Goal: Check status: Check status

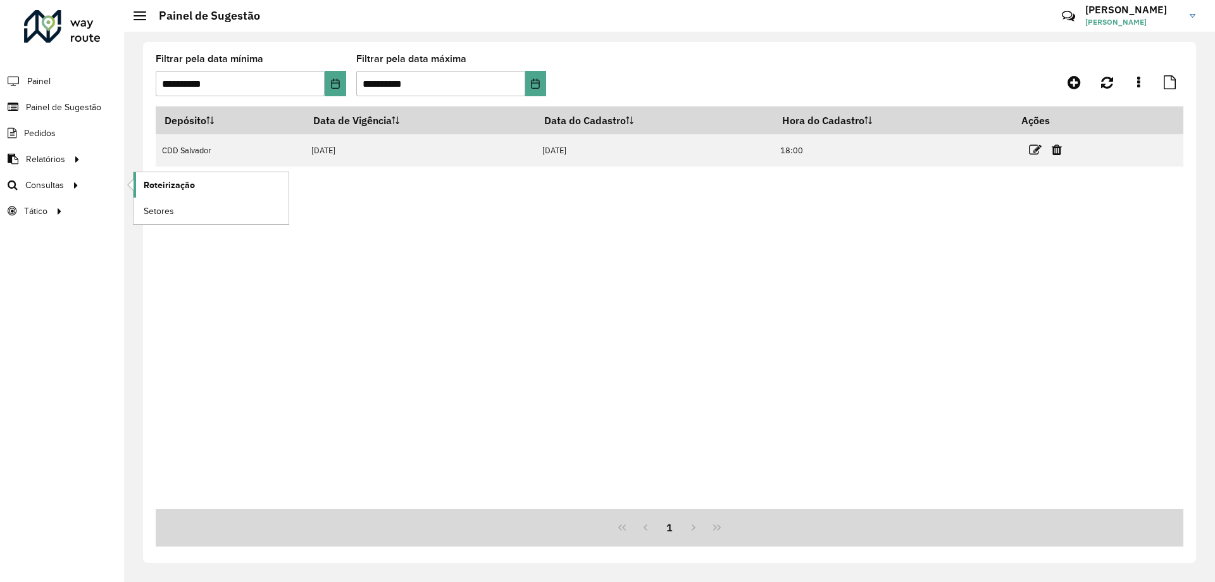
click at [168, 176] on link "Roteirização" at bounding box center [211, 184] width 155 height 25
click at [189, 227] on link "Service Time" at bounding box center [211, 236] width 155 height 25
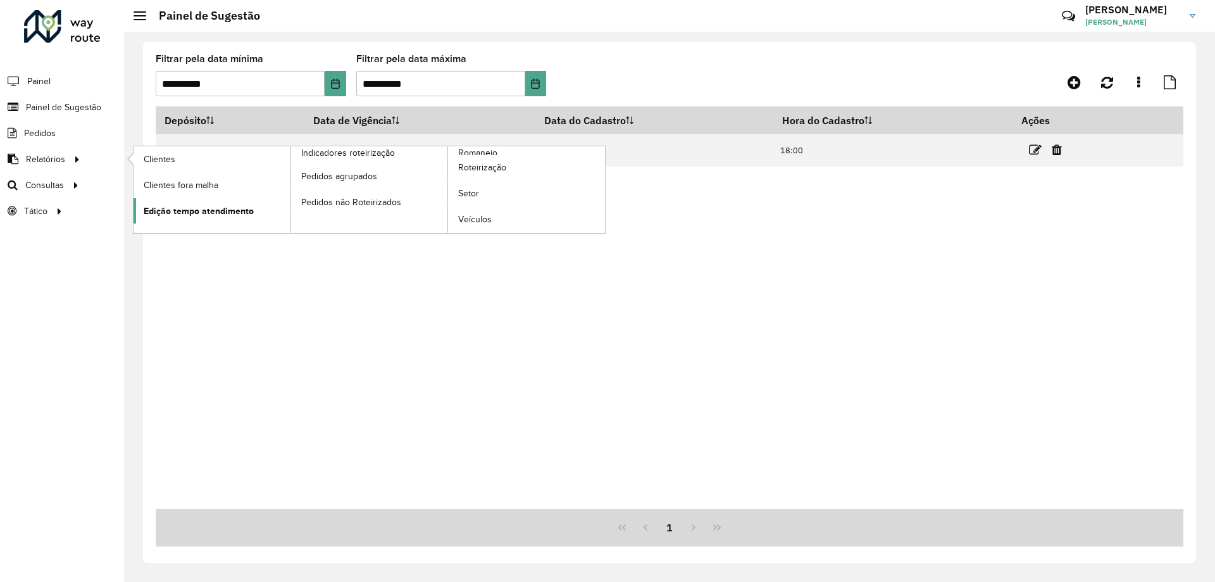
click at [194, 213] on span "Edição tempo atendimento" at bounding box center [199, 210] width 110 height 13
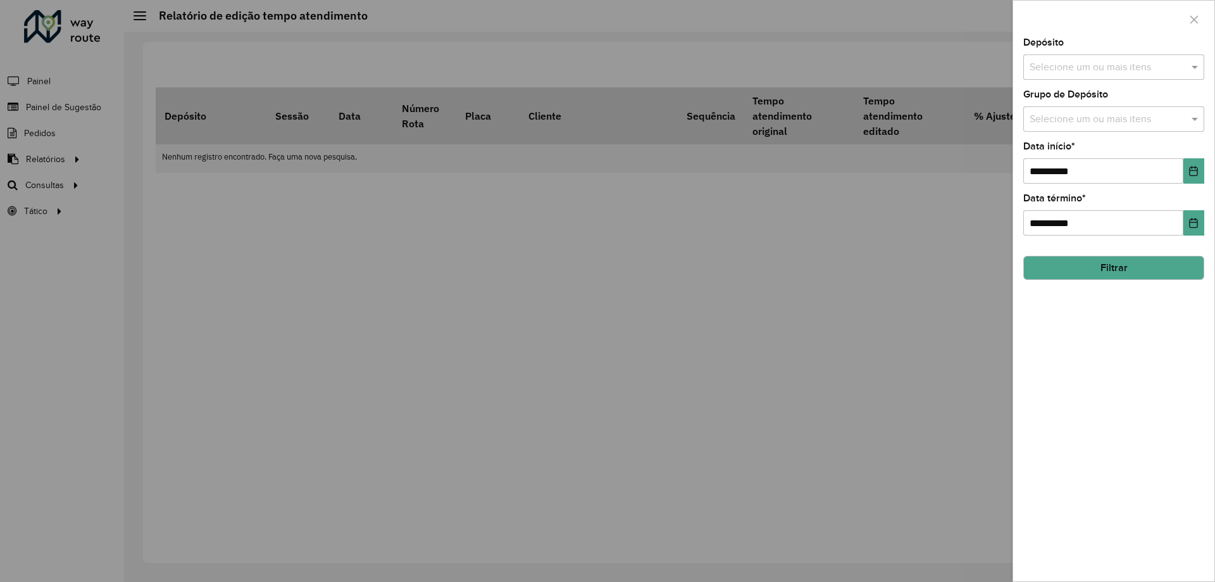
click at [1089, 51] on div "Depósito Selecione um ou mais itens" at bounding box center [1113, 59] width 181 height 42
click at [1089, 67] on input "text" at bounding box center [1108, 67] width 162 height 15
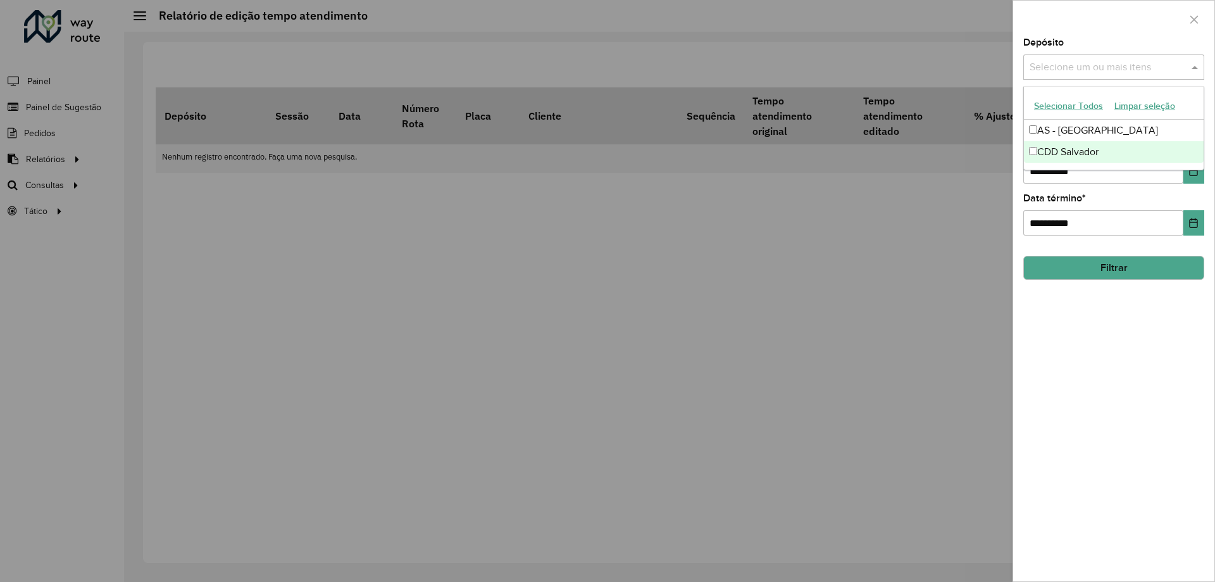
click at [1056, 145] on div "CDD Salvador" at bounding box center [1114, 152] width 180 height 22
click at [1198, 182] on button "Choose Date" at bounding box center [1194, 170] width 21 height 25
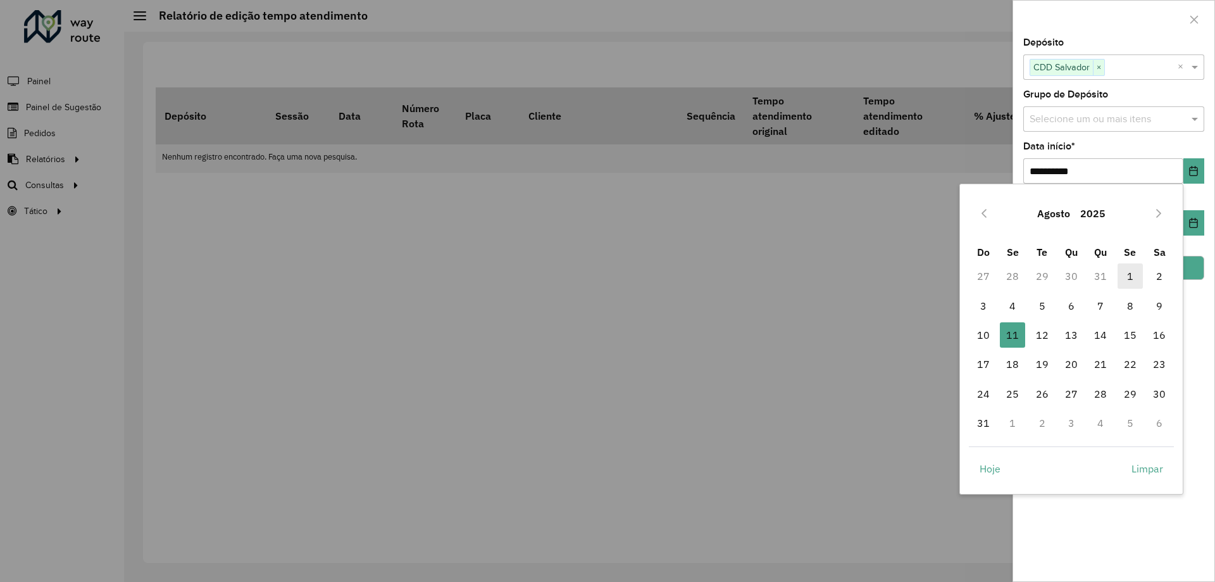
click at [1126, 272] on span "1" at bounding box center [1130, 275] width 25 height 25
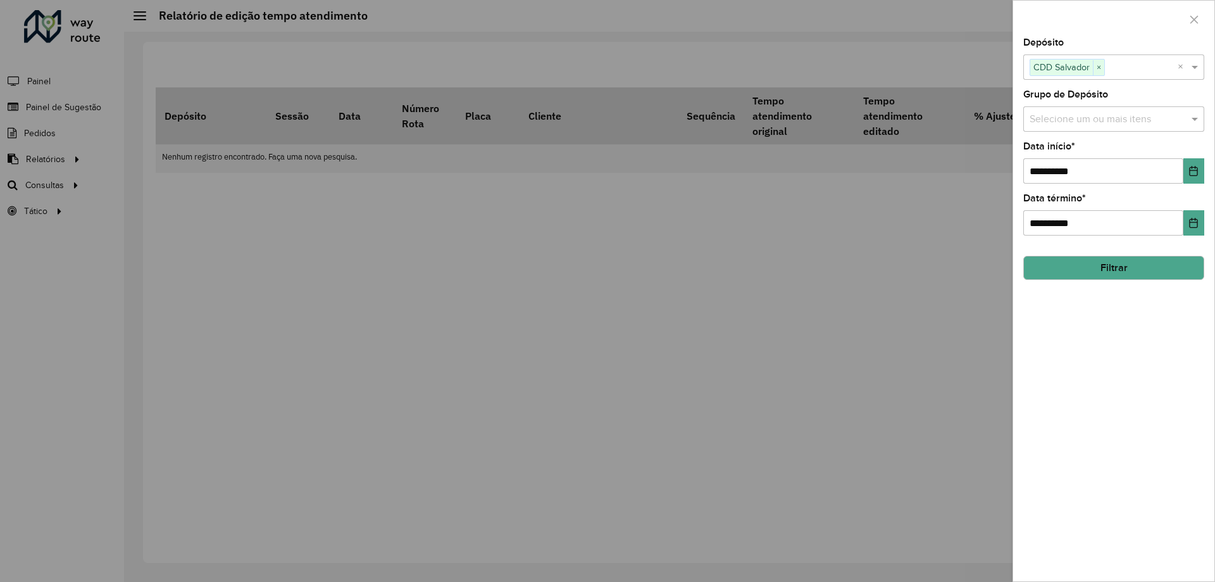
click at [1171, 268] on button "Filtrar" at bounding box center [1113, 268] width 181 height 24
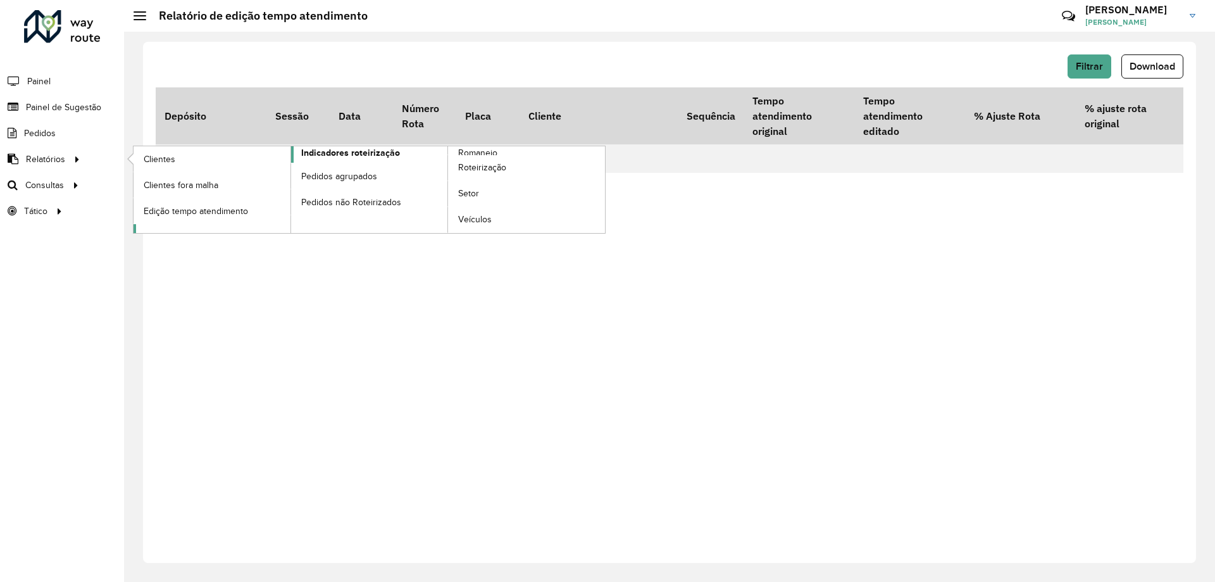
click at [329, 150] on span "Indicadores roteirização" at bounding box center [350, 152] width 99 height 13
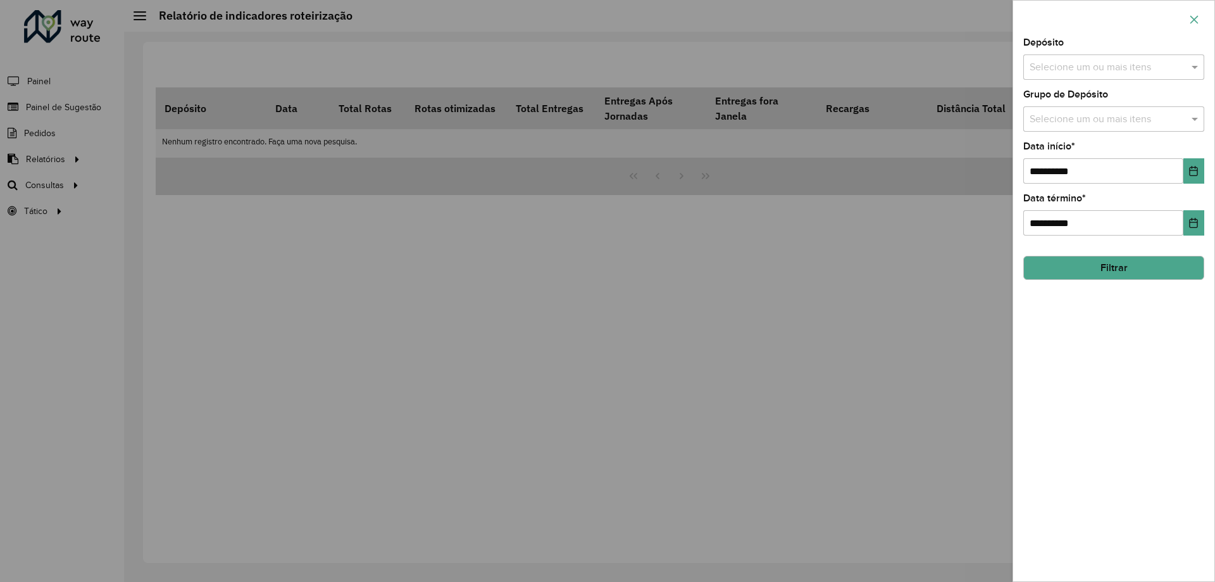
click at [1195, 18] on icon "button" at bounding box center [1195, 19] width 8 height 8
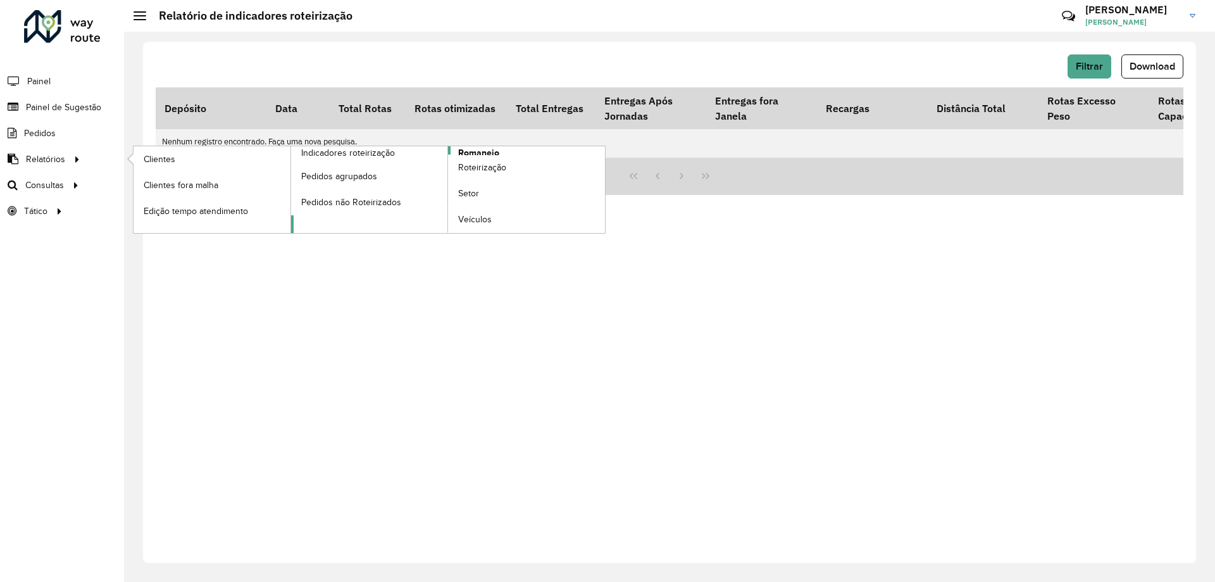
click at [486, 149] on span "Romaneio" at bounding box center [478, 152] width 41 height 13
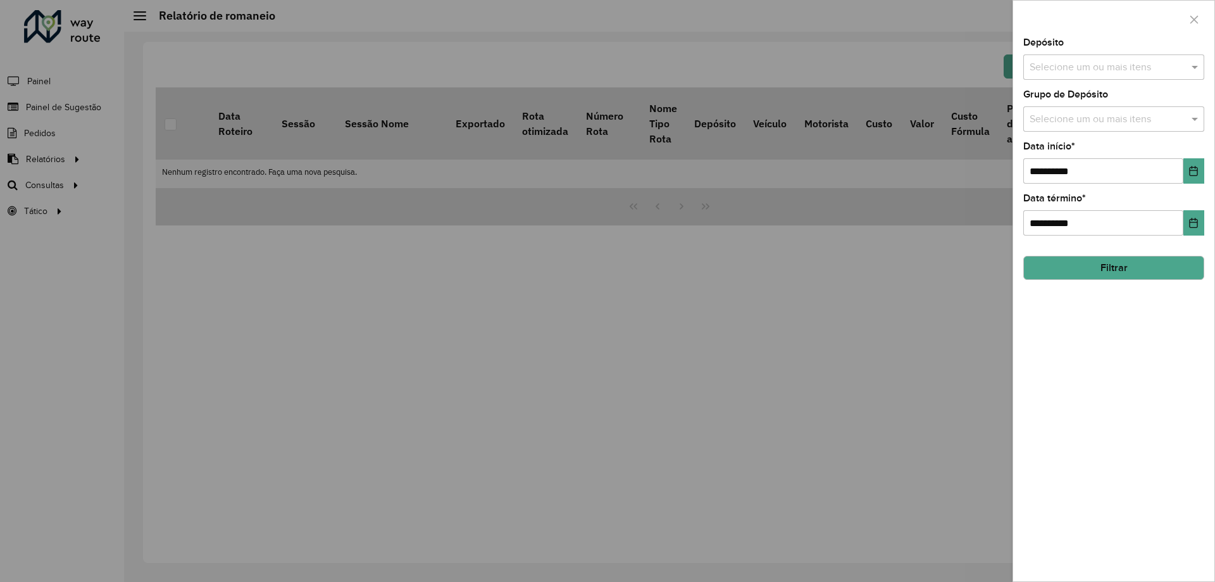
click at [1068, 61] on input "text" at bounding box center [1108, 67] width 162 height 15
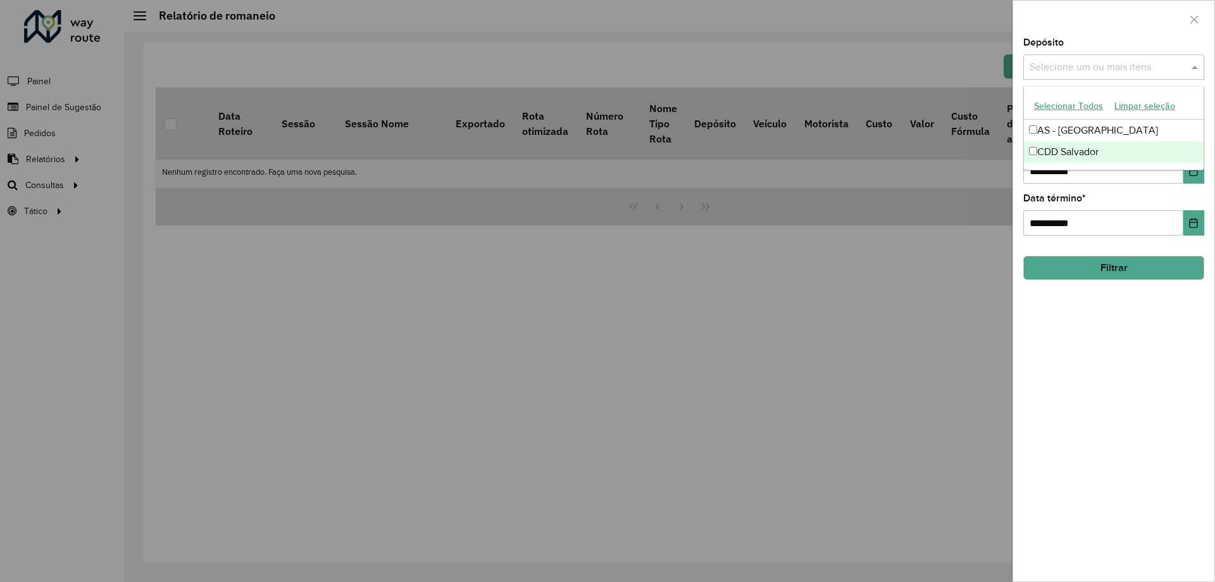
click at [1063, 147] on div "CDD Salvador" at bounding box center [1114, 152] width 180 height 22
click at [1090, 307] on div "**********" at bounding box center [1113, 309] width 201 height 543
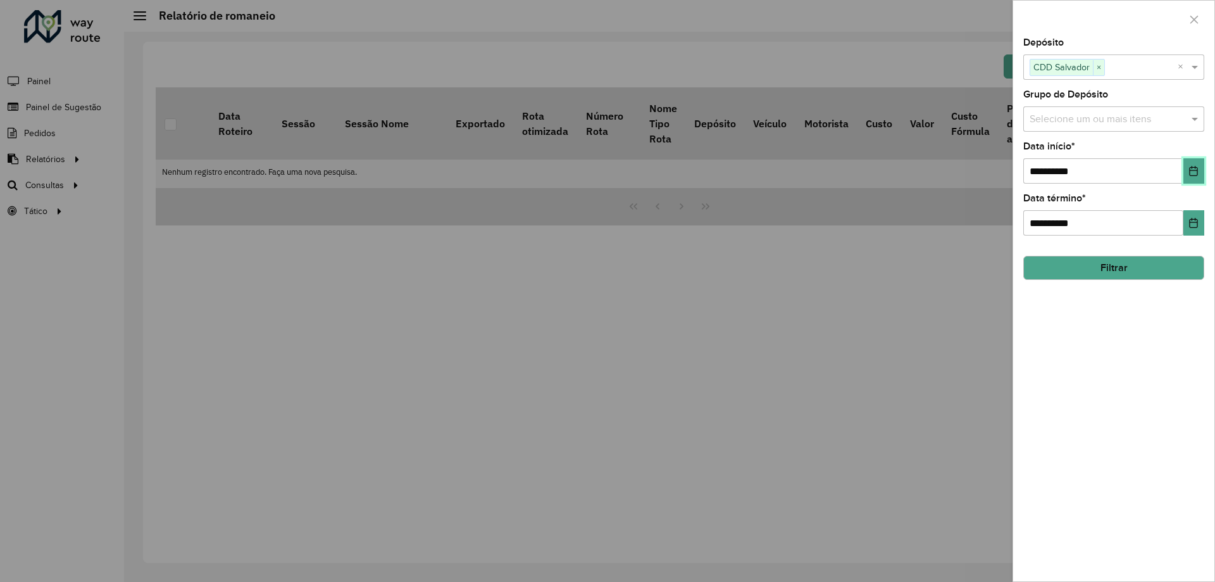
click at [1201, 172] on button "Choose Date" at bounding box center [1194, 170] width 21 height 25
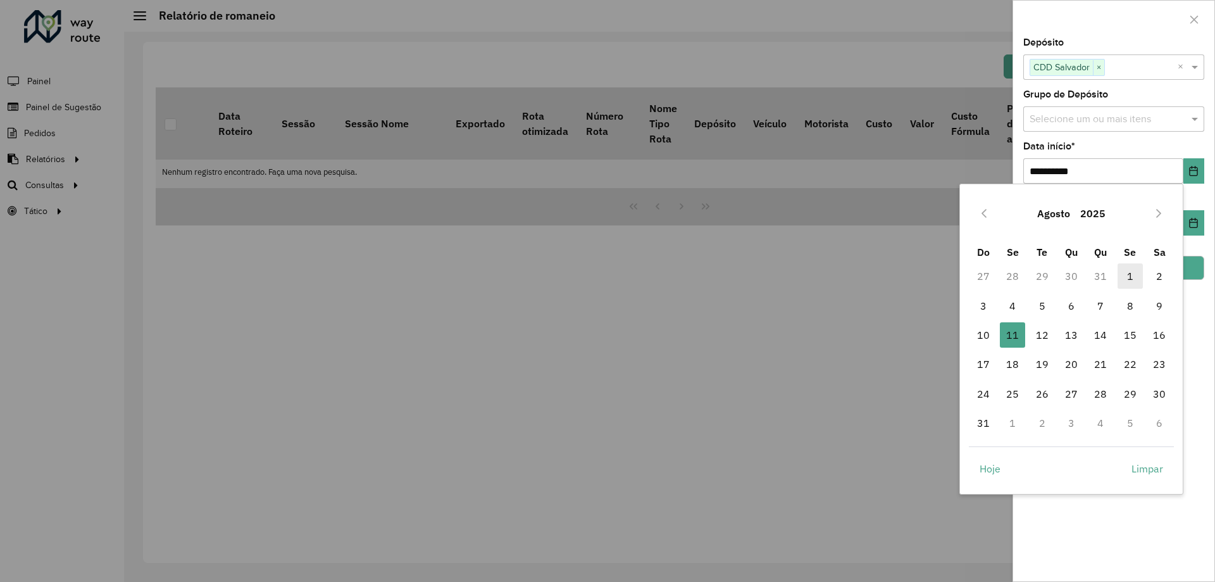
click at [1128, 270] on span "1" at bounding box center [1130, 275] width 25 height 25
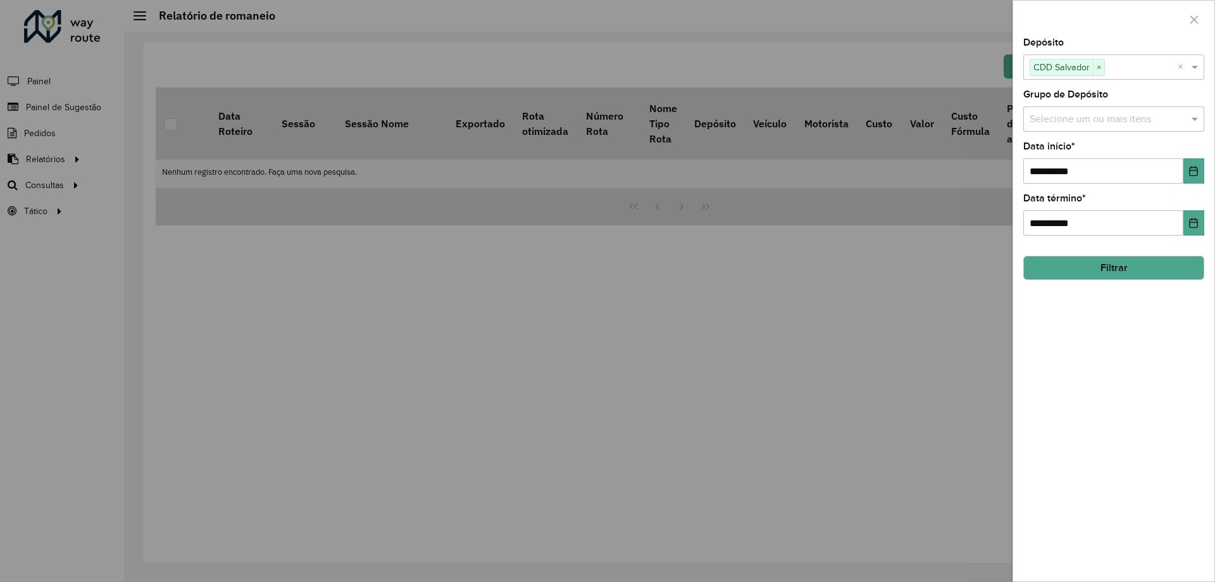
click at [1108, 264] on button "Filtrar" at bounding box center [1113, 268] width 181 height 24
